Goal: Check status

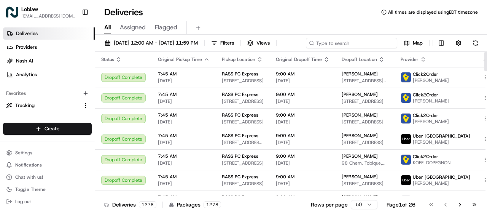
click at [364, 43] on input at bounding box center [351, 43] width 91 height 11
paste input "531900012793279"
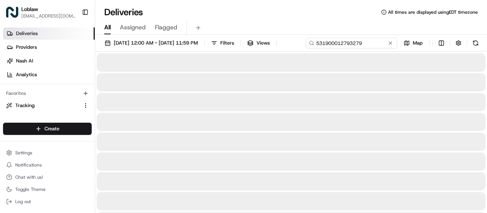
type input "531900012793279"
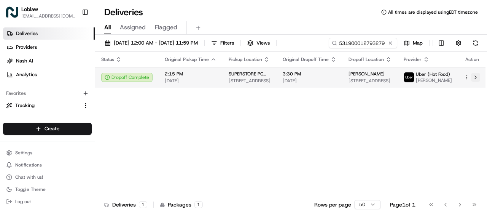
click at [475, 89] on div "Status Original Pickup Time Pickup Location Original Dropoff Time Dropoff Locat…" at bounding box center [290, 124] width 391 height 144
click at [345, 75] on td "[PERSON_NAME] [STREET_ADDRESS]" at bounding box center [369, 77] width 55 height 21
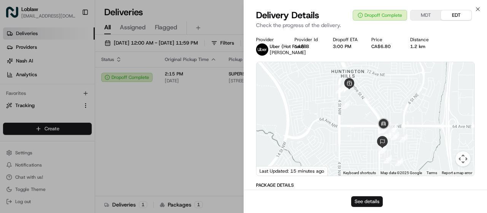
click at [381, 200] on button "See details" at bounding box center [367, 201] width 32 height 11
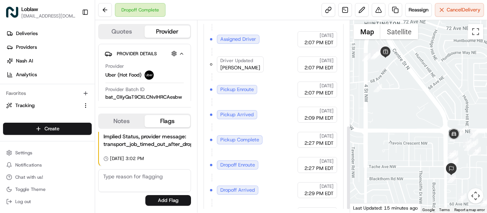
scroll to position [245, 0]
